Goal: Find specific page/section: Find specific page/section

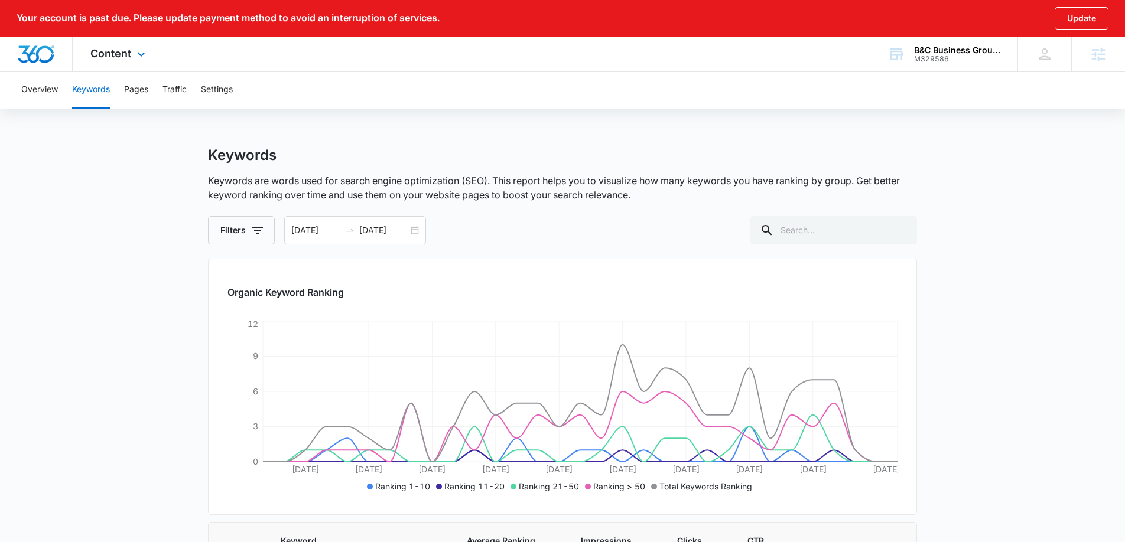
click at [145, 67] on div "Content Apps Reputation Websites Forms CRM Email Social POS Content Ads Intelli…" at bounding box center [119, 54] width 93 height 35
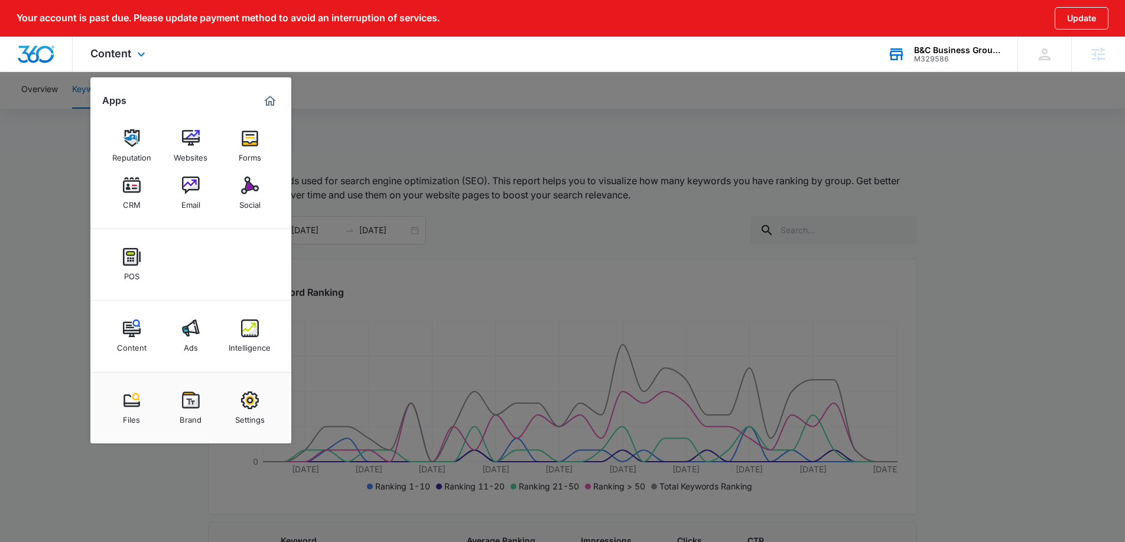
click at [955, 49] on div "B&C Business Group LLC" at bounding box center [957, 49] width 86 height 9
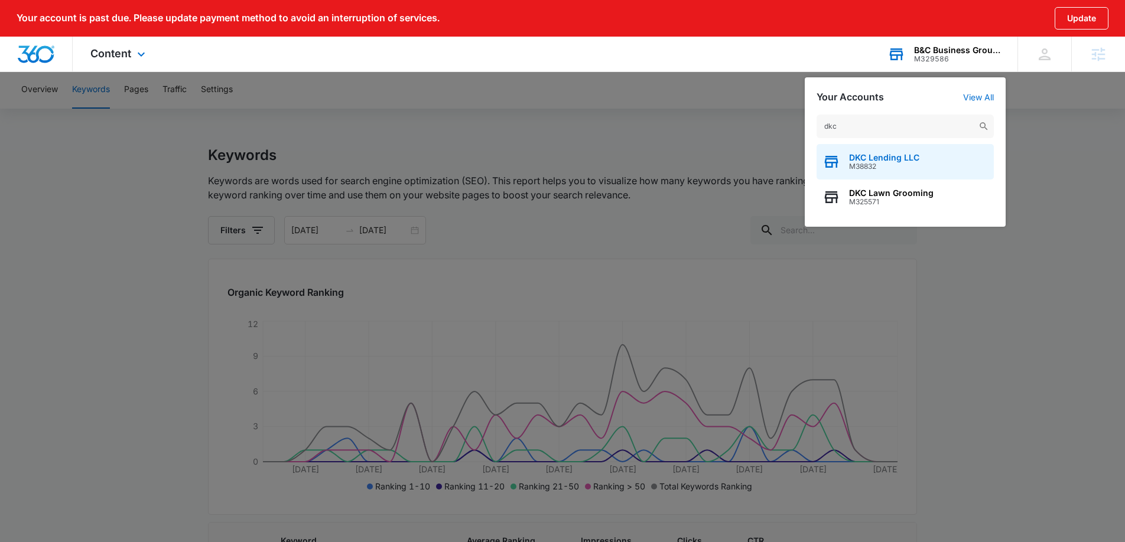
type input "dkc"
click at [875, 160] on span "DKC Lending LLC" at bounding box center [884, 157] width 70 height 9
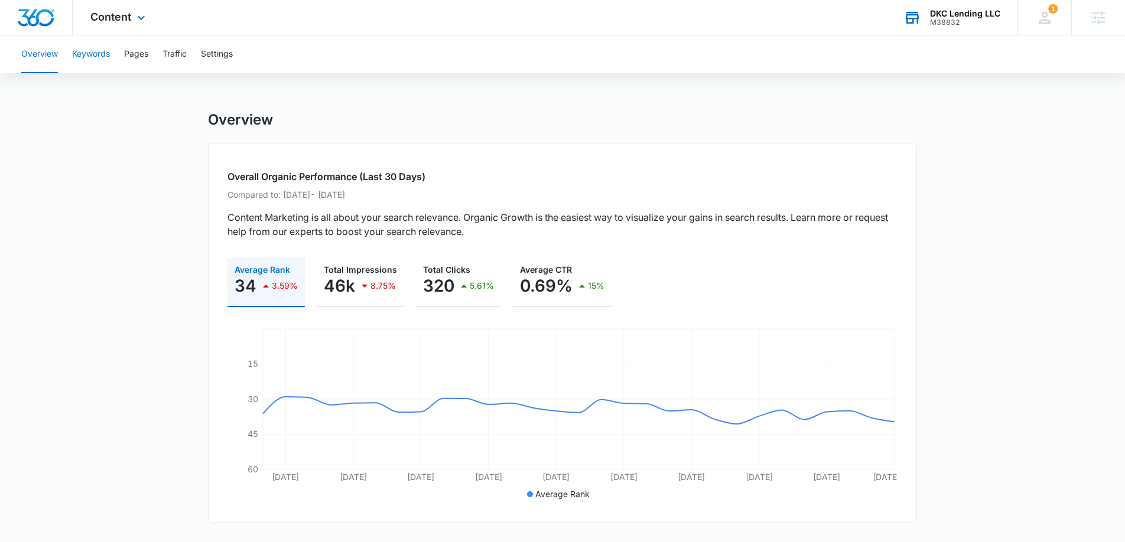
click at [102, 63] on button "Keywords" at bounding box center [91, 54] width 38 height 38
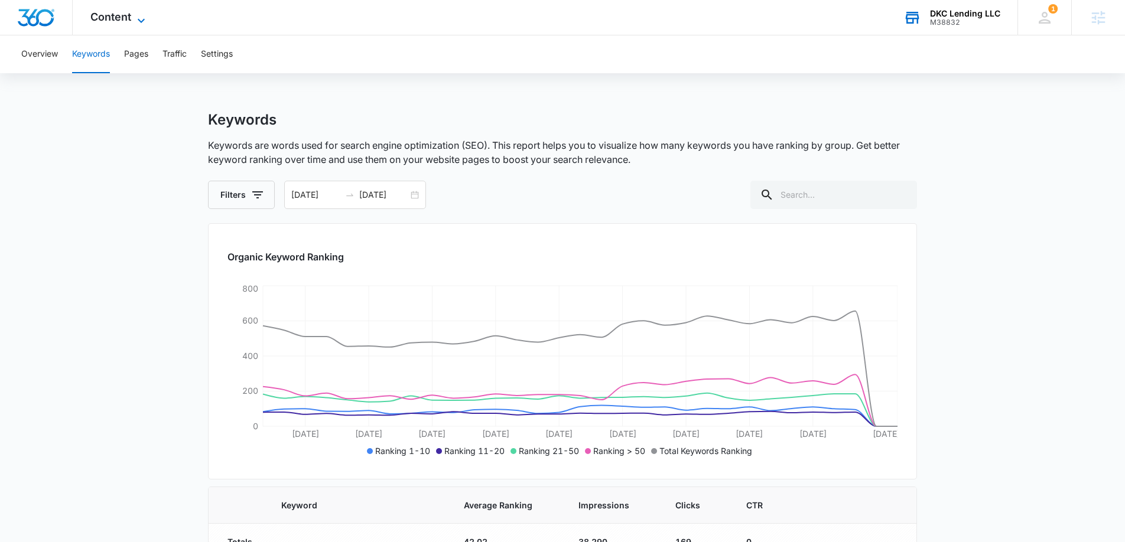
click at [126, 18] on span "Content" at bounding box center [110, 17] width 41 height 12
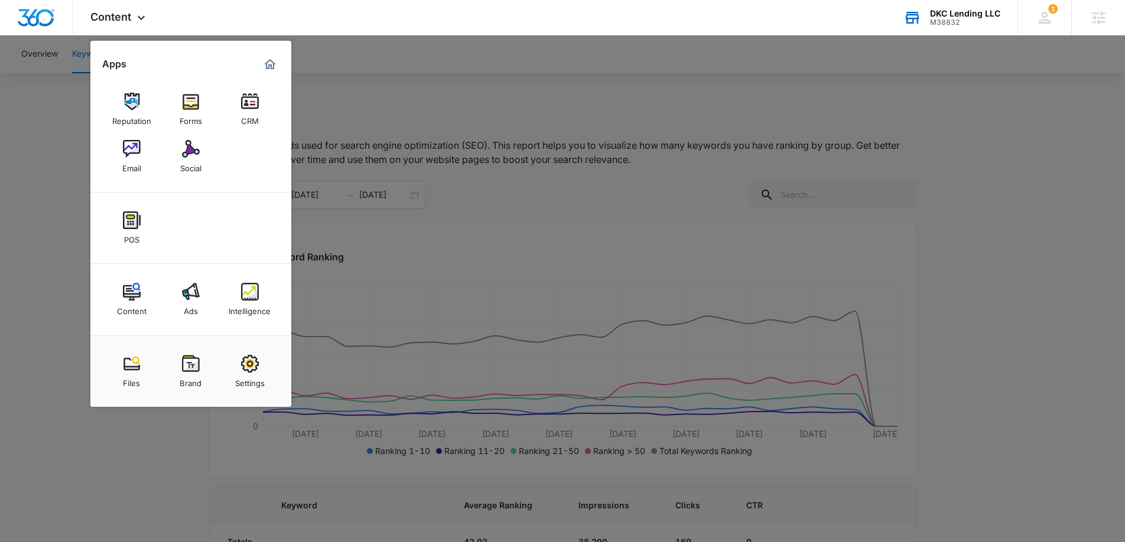
click at [254, 127] on link "CRM" at bounding box center [249, 109] width 45 height 45
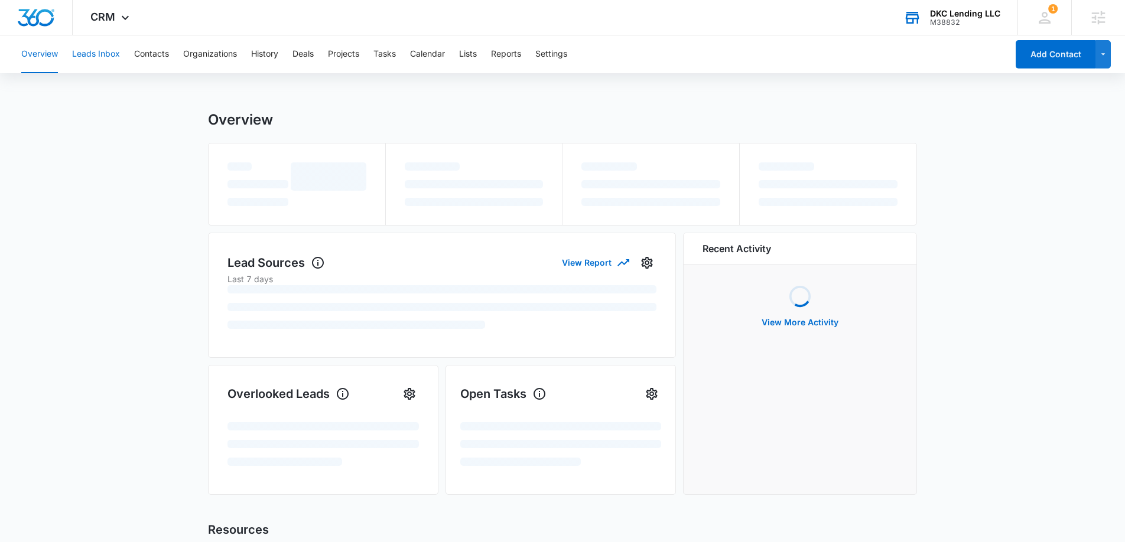
click at [90, 59] on button "Leads Inbox" at bounding box center [96, 54] width 48 height 38
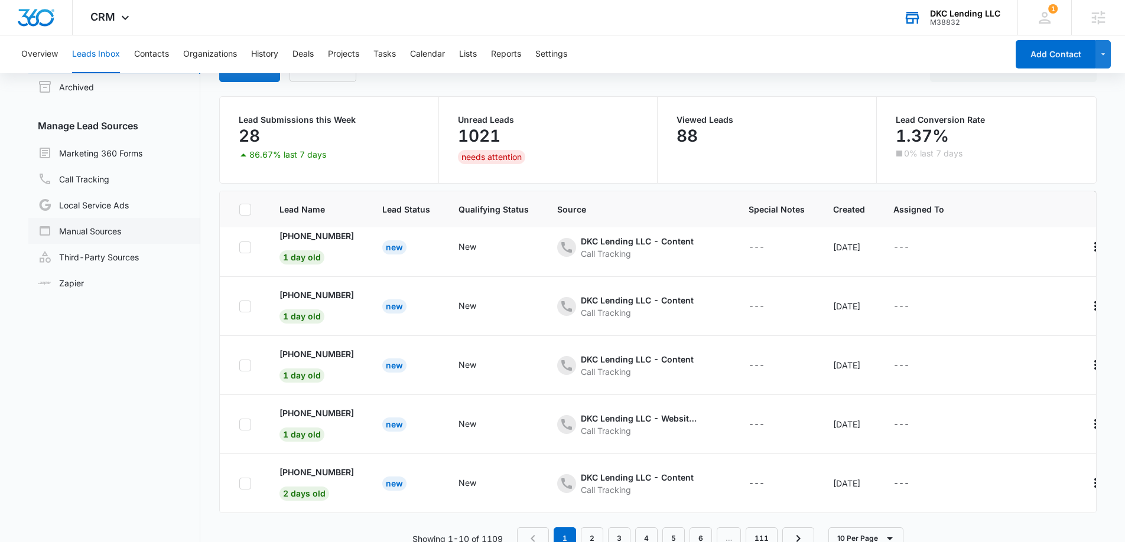
scroll to position [68, 0]
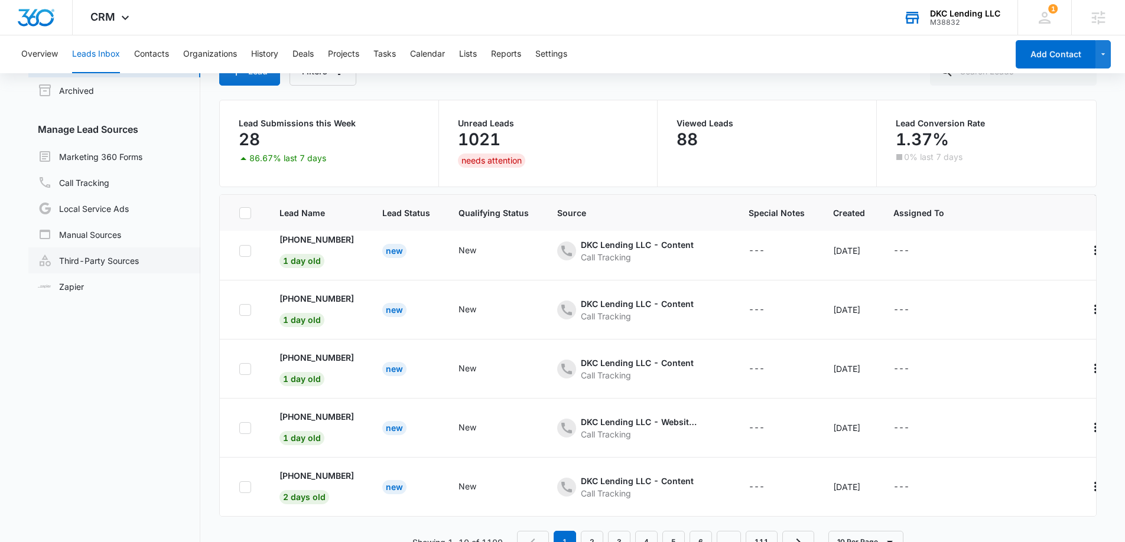
click at [108, 264] on link "Third-Party Sources" at bounding box center [88, 260] width 101 height 14
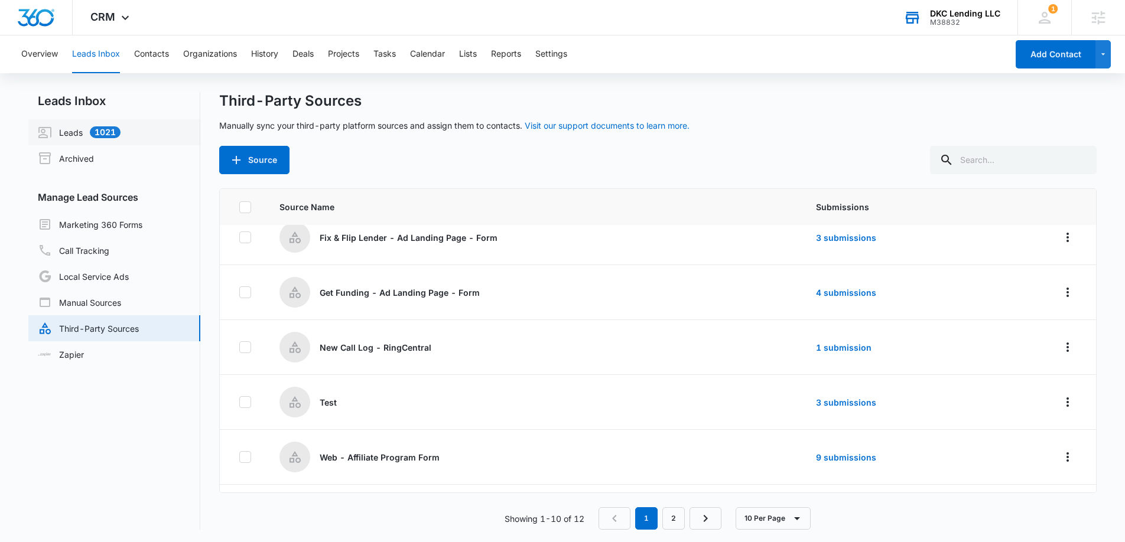
click at [89, 136] on link "Leads 1021" at bounding box center [79, 132] width 83 height 14
